Goal: Navigation & Orientation: Find specific page/section

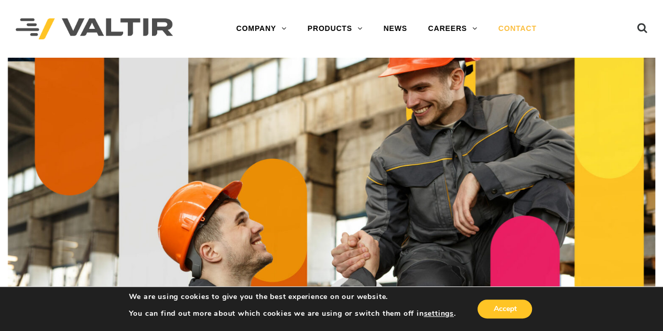
click at [323, 173] on link "GUARDRAIL" at bounding box center [362, 175] width 131 height 21
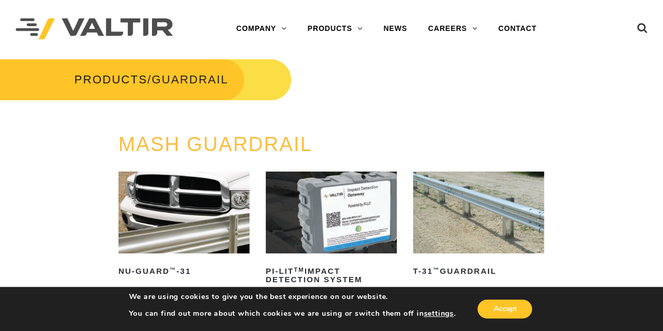
click at [526, 30] on link "CONTACT" at bounding box center [517, 28] width 59 height 21
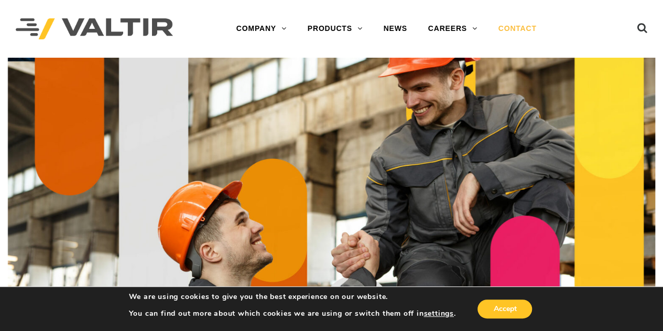
click at [273, 67] on link "OUR HISTORY" at bounding box center [291, 70] width 131 height 21
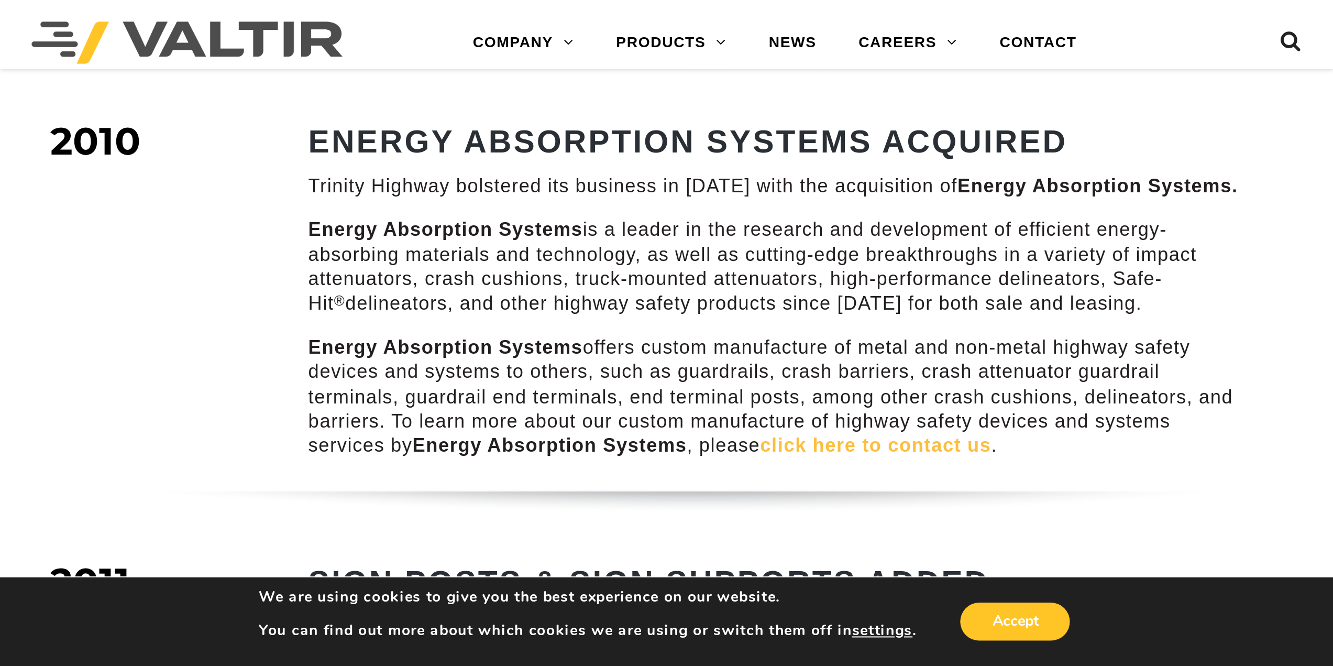
scroll to position [939, 0]
